Goal: Navigation & Orientation: Find specific page/section

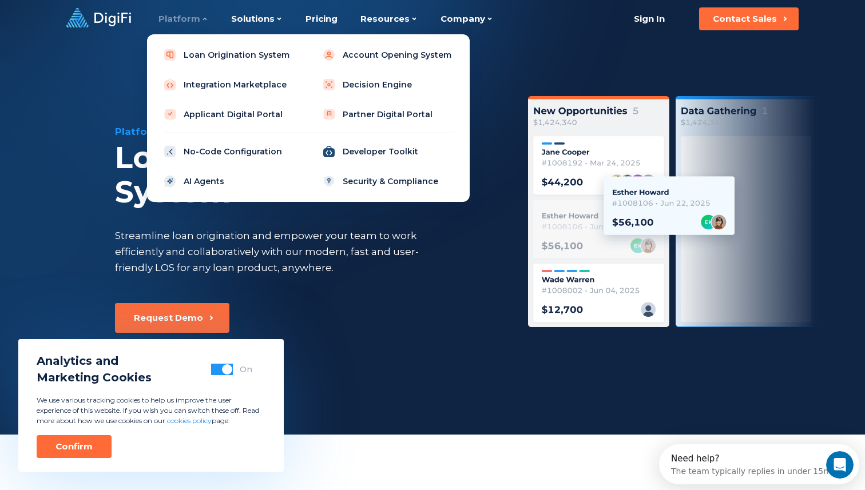
click at [379, 154] on link "Developer Toolkit" at bounding box center [387, 151] width 145 height 23
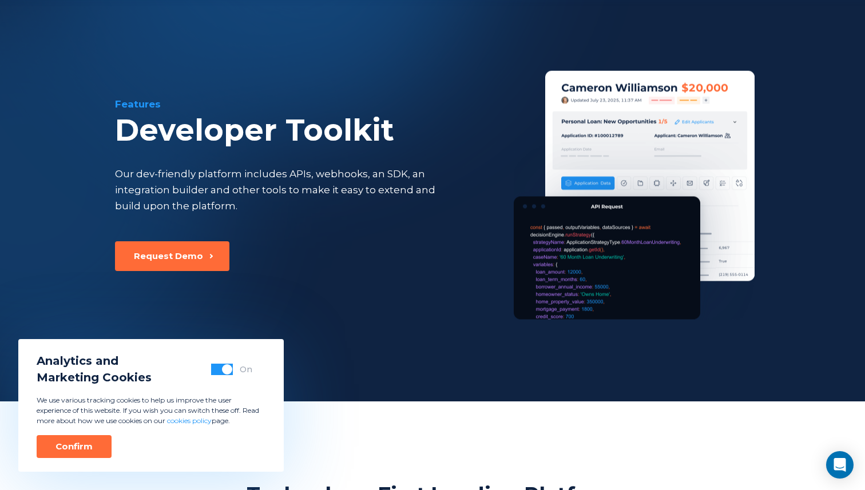
scroll to position [234, 0]
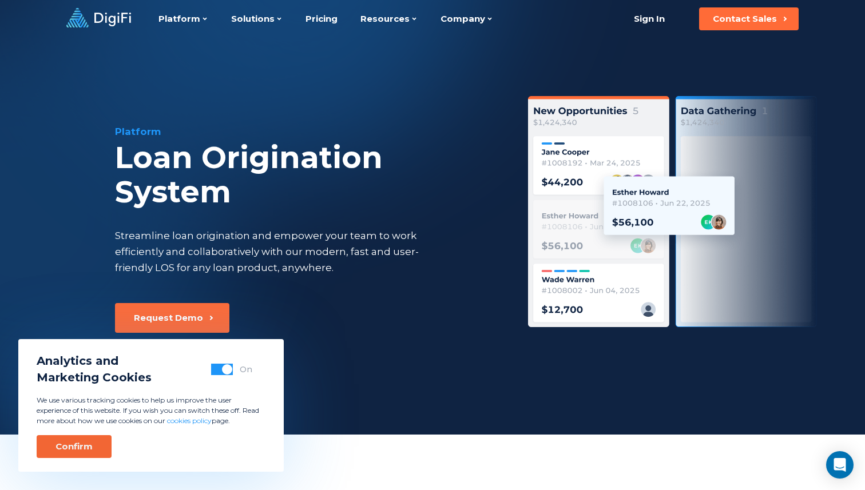
click at [72, 448] on div "Confirm" at bounding box center [73, 446] width 37 height 11
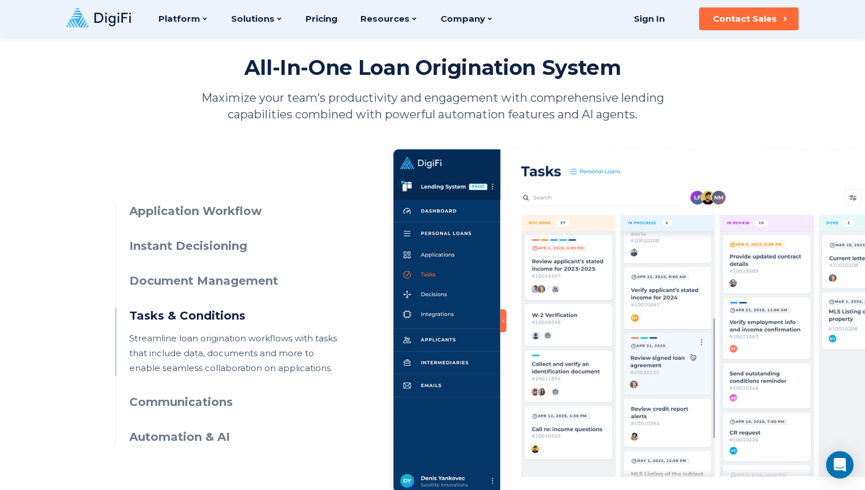
scroll to position [457, 0]
